Goal: Navigation & Orientation: Find specific page/section

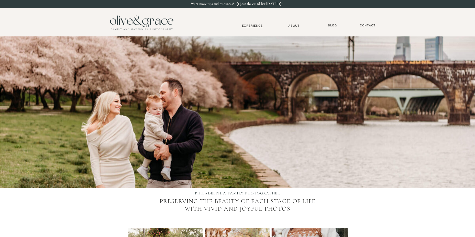
click at [256, 26] on nav "Experience" at bounding box center [253, 26] width 34 height 4
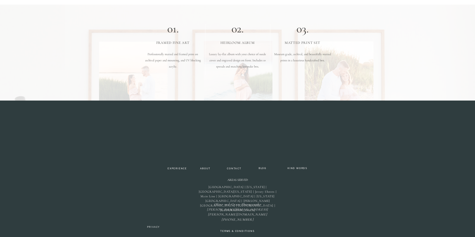
scroll to position [1551, 0]
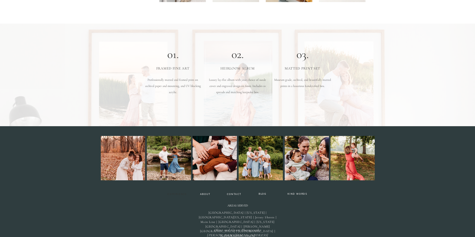
click at [180, 193] on nav "Experience" at bounding box center [177, 195] width 24 height 4
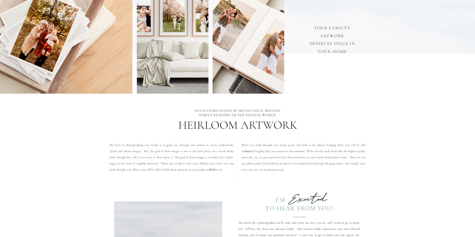
scroll to position [834, 0]
